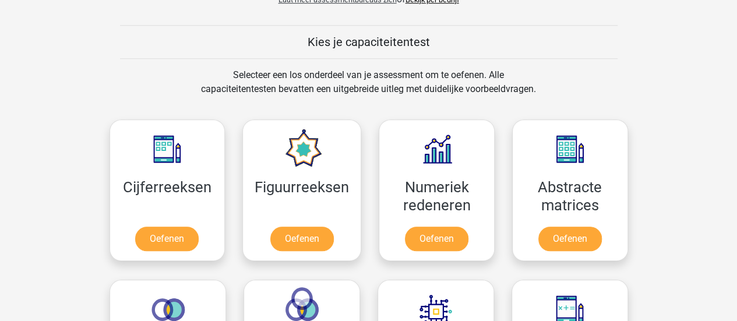
scroll to position [408, 0]
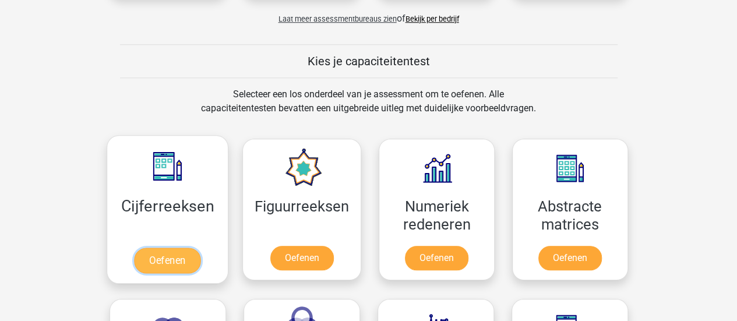
click at [182, 248] on link "Oefenen" at bounding box center [167, 261] width 66 height 26
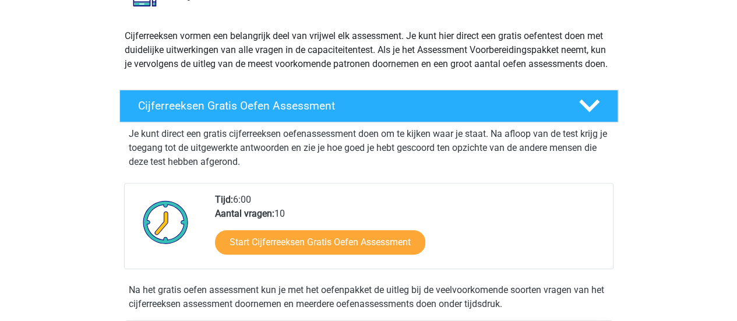
scroll to position [117, 0]
click at [330, 112] on h4 "Cijferreeksen Gratis Oefen Assessment" at bounding box center [349, 105] width 422 height 13
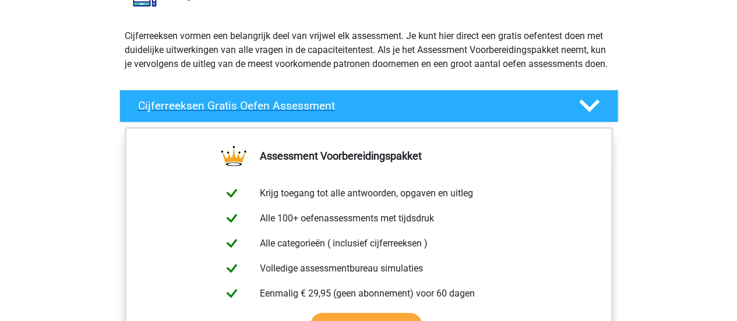
click at [584, 112] on icon at bounding box center [589, 106] width 20 height 20
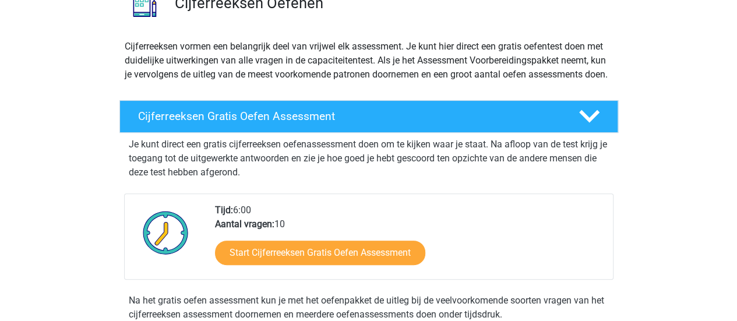
scroll to position [175, 0]
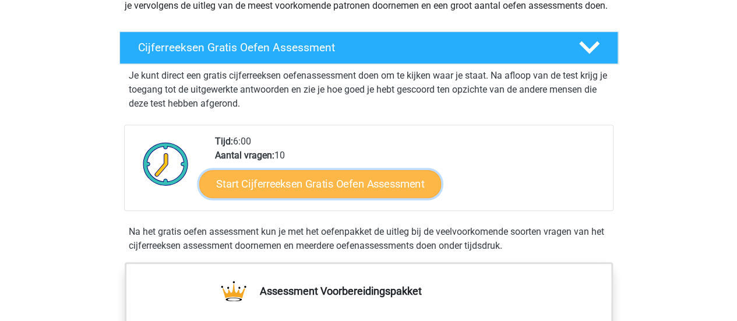
click at [341, 196] on link "Start Cijferreeksen Gratis Oefen Assessment" at bounding box center [320, 184] width 242 height 28
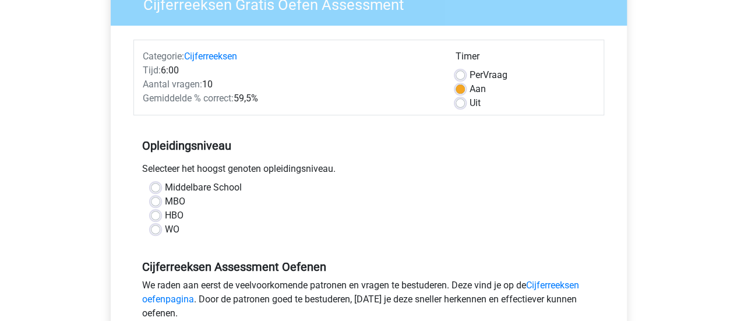
scroll to position [117, 0]
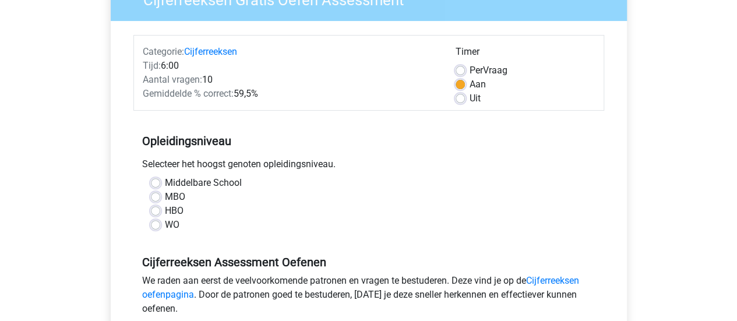
click at [165, 197] on label "MBO" at bounding box center [175, 197] width 20 height 14
click at [157, 197] on input "MBO" at bounding box center [155, 196] width 9 height 12
radio input "true"
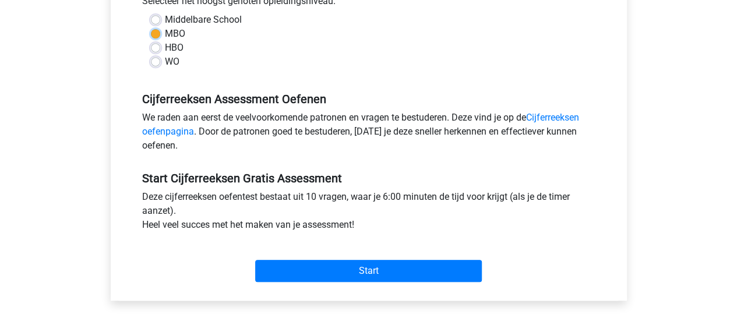
scroll to position [291, 0]
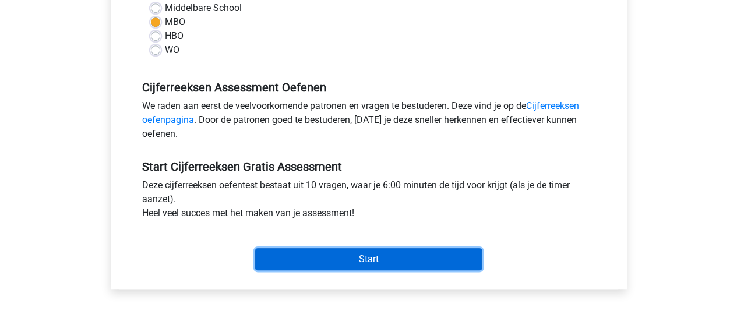
click at [295, 266] on input "Start" at bounding box center [368, 259] width 227 height 22
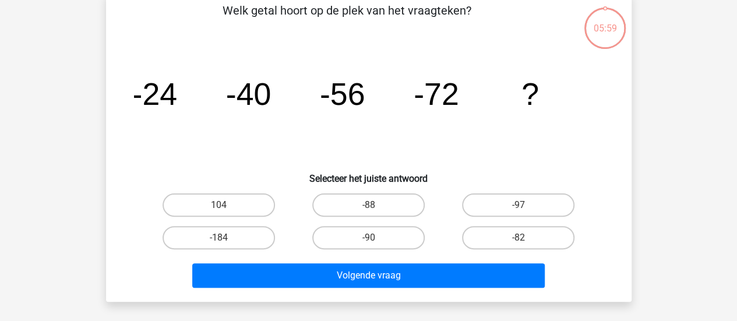
scroll to position [61, 0]
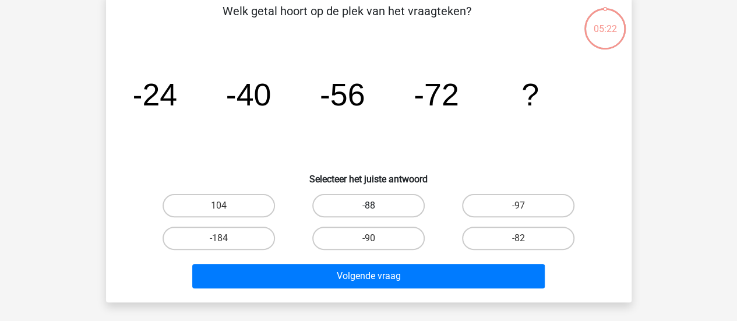
click at [378, 200] on label "-88" at bounding box center [368, 205] width 112 height 23
click at [376, 206] on input "-88" at bounding box center [372, 210] width 8 height 8
radio input "true"
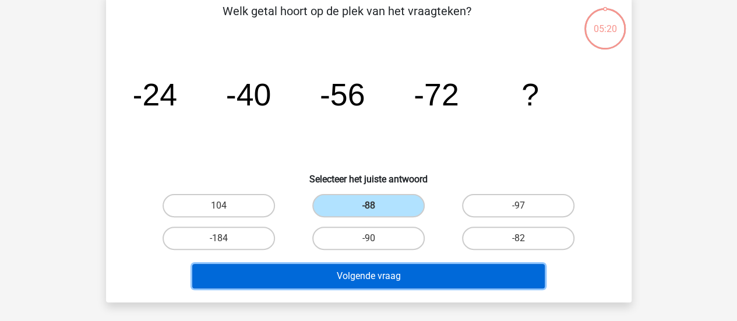
click at [347, 284] on button "Volgende vraag" at bounding box center [368, 276] width 353 height 24
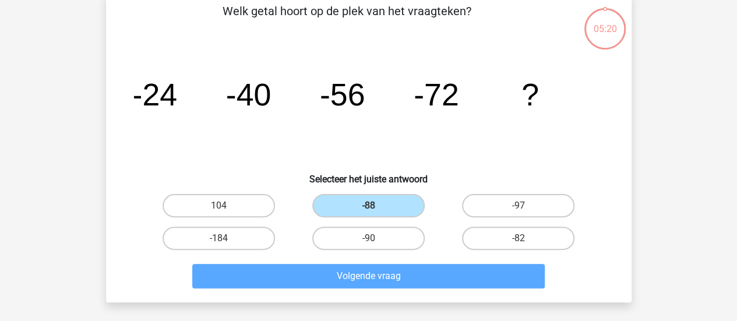
scroll to position [54, 0]
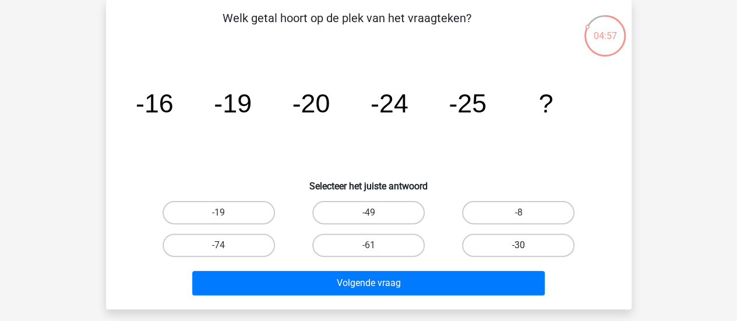
click at [523, 243] on label "-30" at bounding box center [518, 245] width 112 height 23
click at [523, 245] on input "-30" at bounding box center [523, 249] width 8 height 8
radio input "true"
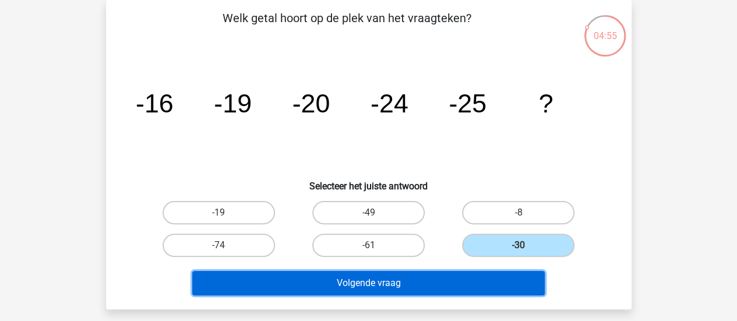
click at [478, 283] on button "Volgende vraag" at bounding box center [368, 283] width 353 height 24
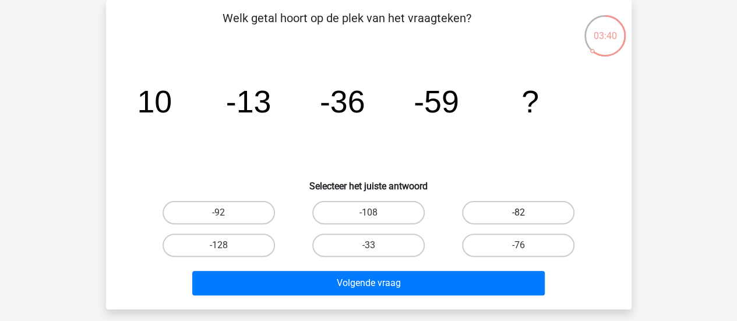
click at [541, 214] on label "-82" at bounding box center [518, 212] width 112 height 23
click at [526, 214] on input "-82" at bounding box center [523, 217] width 8 height 8
radio input "true"
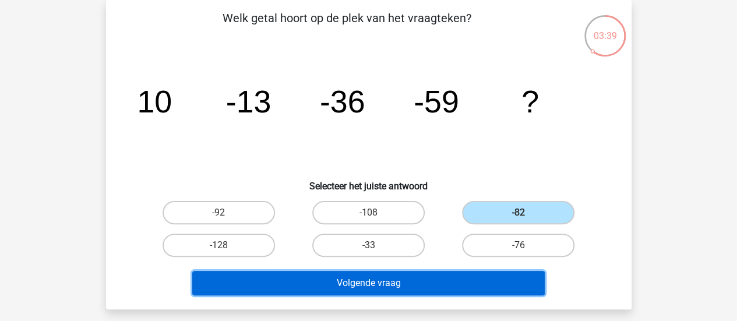
click at [479, 276] on button "Volgende vraag" at bounding box center [368, 283] width 353 height 24
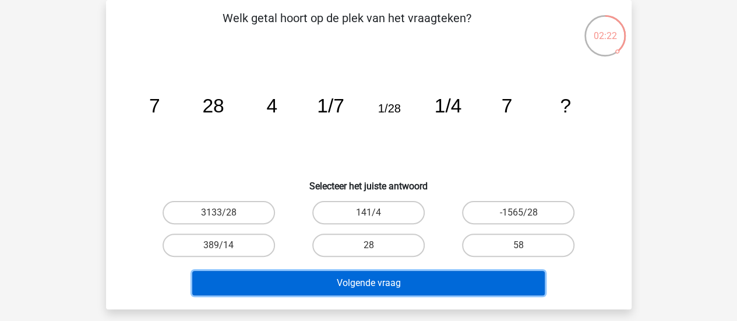
click at [399, 286] on button "Volgende vraag" at bounding box center [368, 283] width 353 height 24
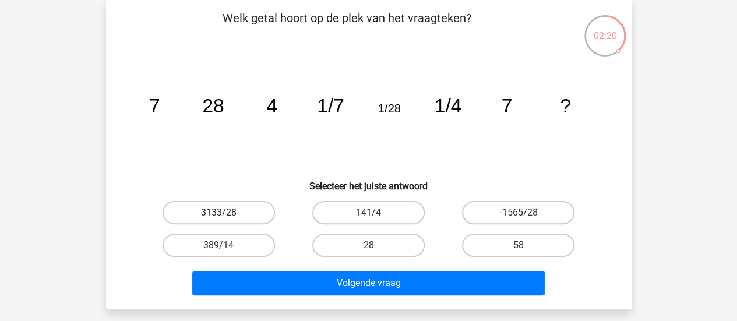
click at [229, 217] on label "3133/28" at bounding box center [219, 212] width 112 height 23
click at [226, 217] on input "3133/28" at bounding box center [223, 217] width 8 height 8
radio input "true"
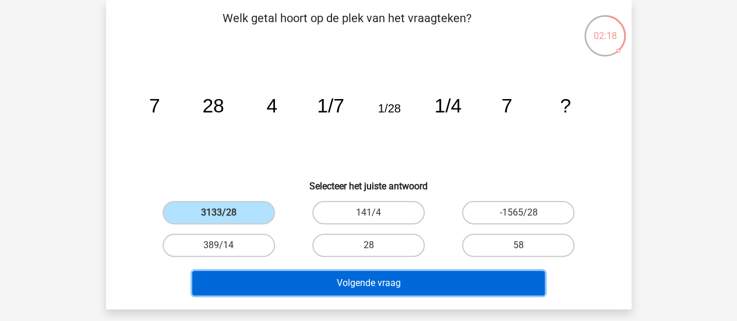
click at [314, 280] on button "Volgende vraag" at bounding box center [368, 283] width 353 height 24
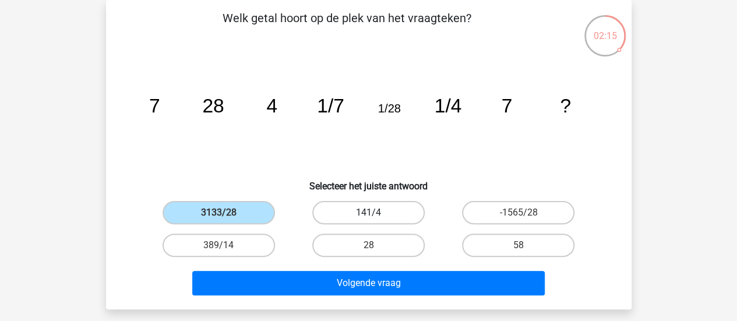
click at [371, 208] on label "141/4" at bounding box center [368, 212] width 112 height 23
click at [371, 213] on input "141/4" at bounding box center [372, 217] width 8 height 8
radio input "true"
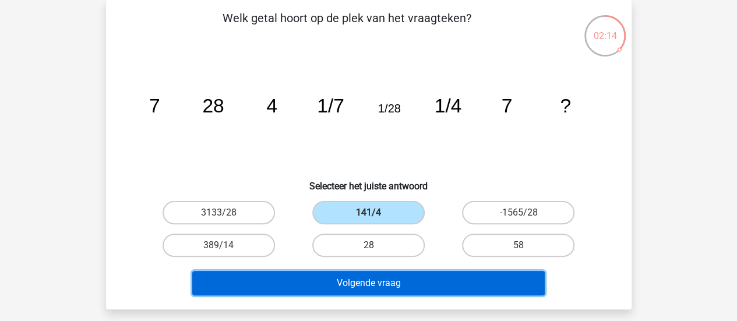
click at [354, 288] on button "Volgende vraag" at bounding box center [368, 283] width 353 height 24
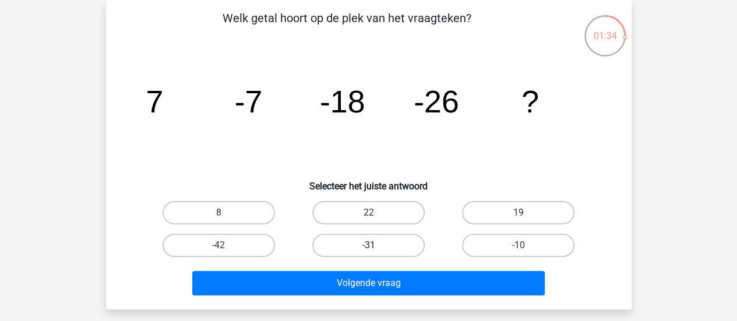
click at [339, 240] on label "-31" at bounding box center [368, 245] width 112 height 23
click at [368, 245] on input "-31" at bounding box center [372, 249] width 8 height 8
radio input "true"
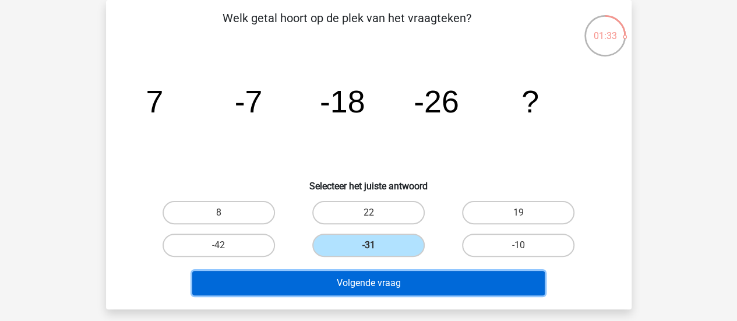
click at [345, 279] on button "Volgende vraag" at bounding box center [368, 283] width 353 height 24
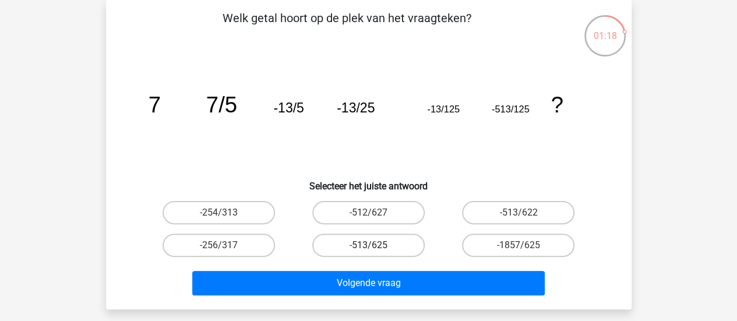
click at [375, 238] on label "-513/625" at bounding box center [368, 245] width 112 height 23
click at [375, 245] on input "-513/625" at bounding box center [372, 249] width 8 height 8
radio input "true"
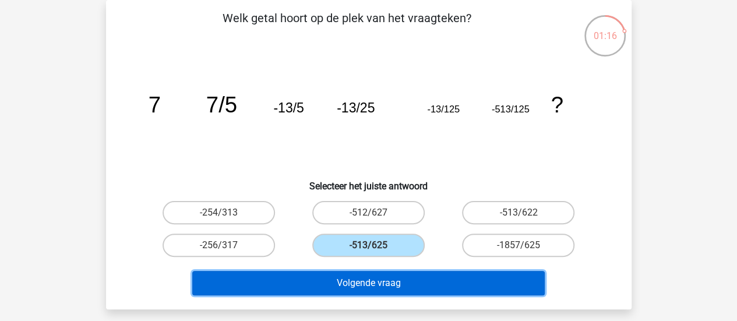
click at [360, 276] on button "Volgende vraag" at bounding box center [368, 283] width 353 height 24
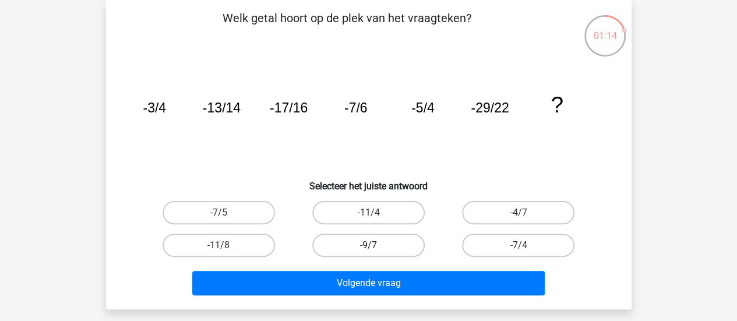
click at [358, 248] on label "-9/7" at bounding box center [368, 245] width 112 height 23
click at [368, 248] on input "-9/7" at bounding box center [372, 249] width 8 height 8
radio input "true"
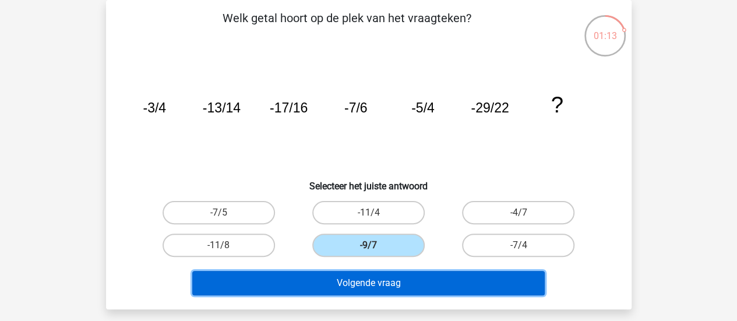
click at [351, 275] on button "Volgende vraag" at bounding box center [368, 283] width 353 height 24
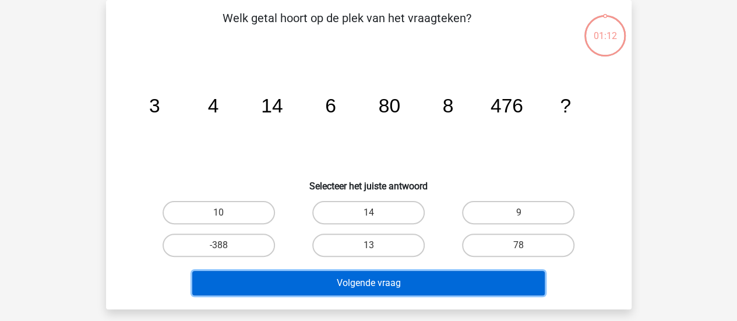
drag, startPoint x: 351, startPoint y: 275, endPoint x: 444, endPoint y: 278, distance: 93.3
click at [444, 278] on button "Volgende vraag" at bounding box center [368, 283] width 353 height 24
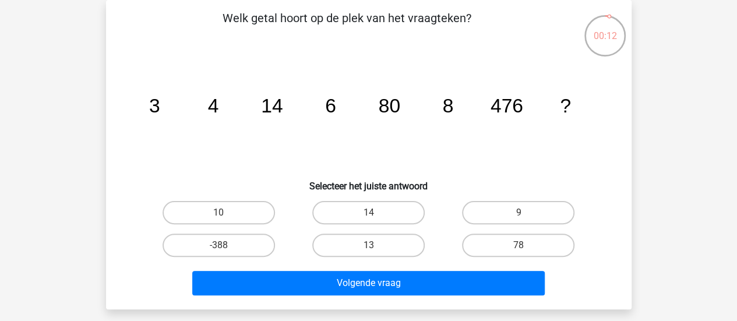
click at [100, 88] on div "00:12 Vraag 8 van de 10 Categorie: cijferreeksen set 1 Welk getal hoort op de p…" at bounding box center [369, 154] width 544 height 309
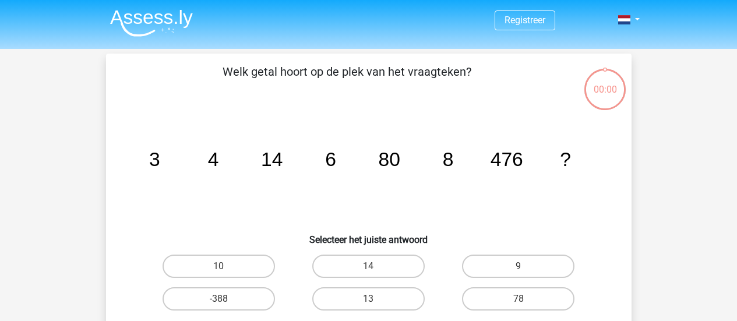
scroll to position [54, 0]
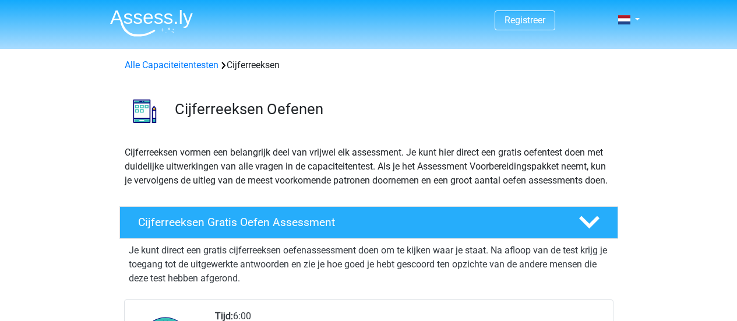
scroll to position [175, 0]
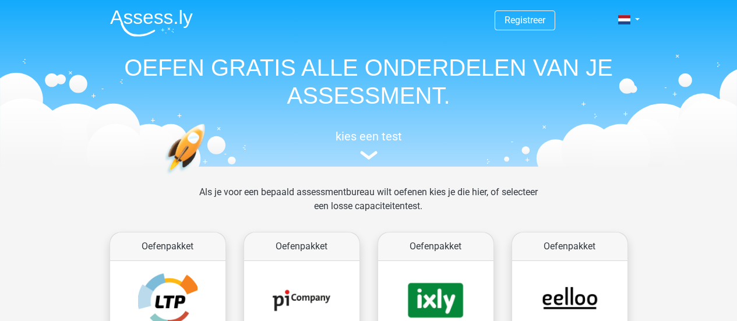
scroll to position [408, 0]
